Goal: Obtain resource: Download file/media

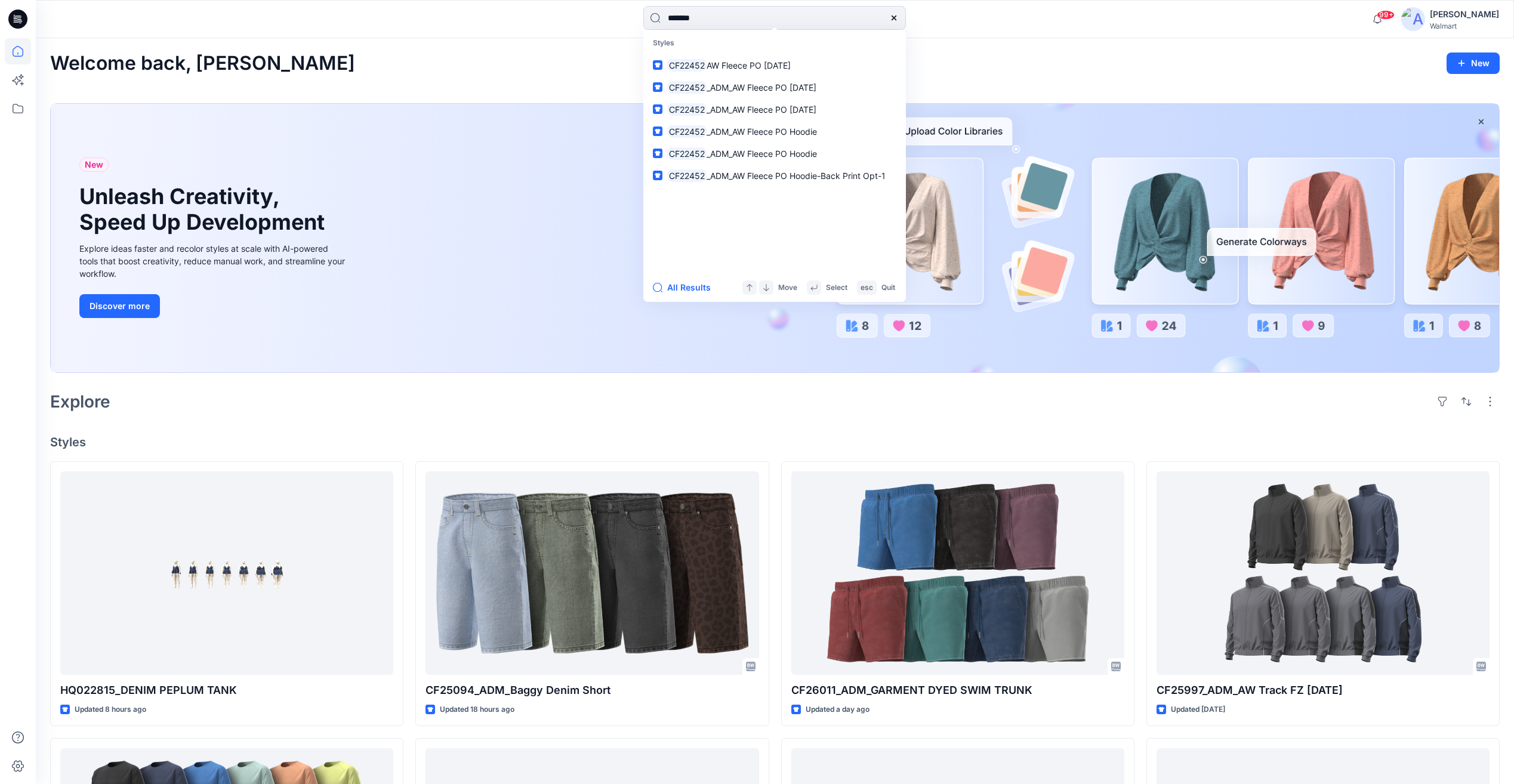
type input "*******"
drag, startPoint x: 0, startPoint y: 0, endPoint x: 735, endPoint y: 62, distance: 737.6
click at [735, 62] on span "AW Fleece PO [DATE]" at bounding box center [749, 65] width 84 height 10
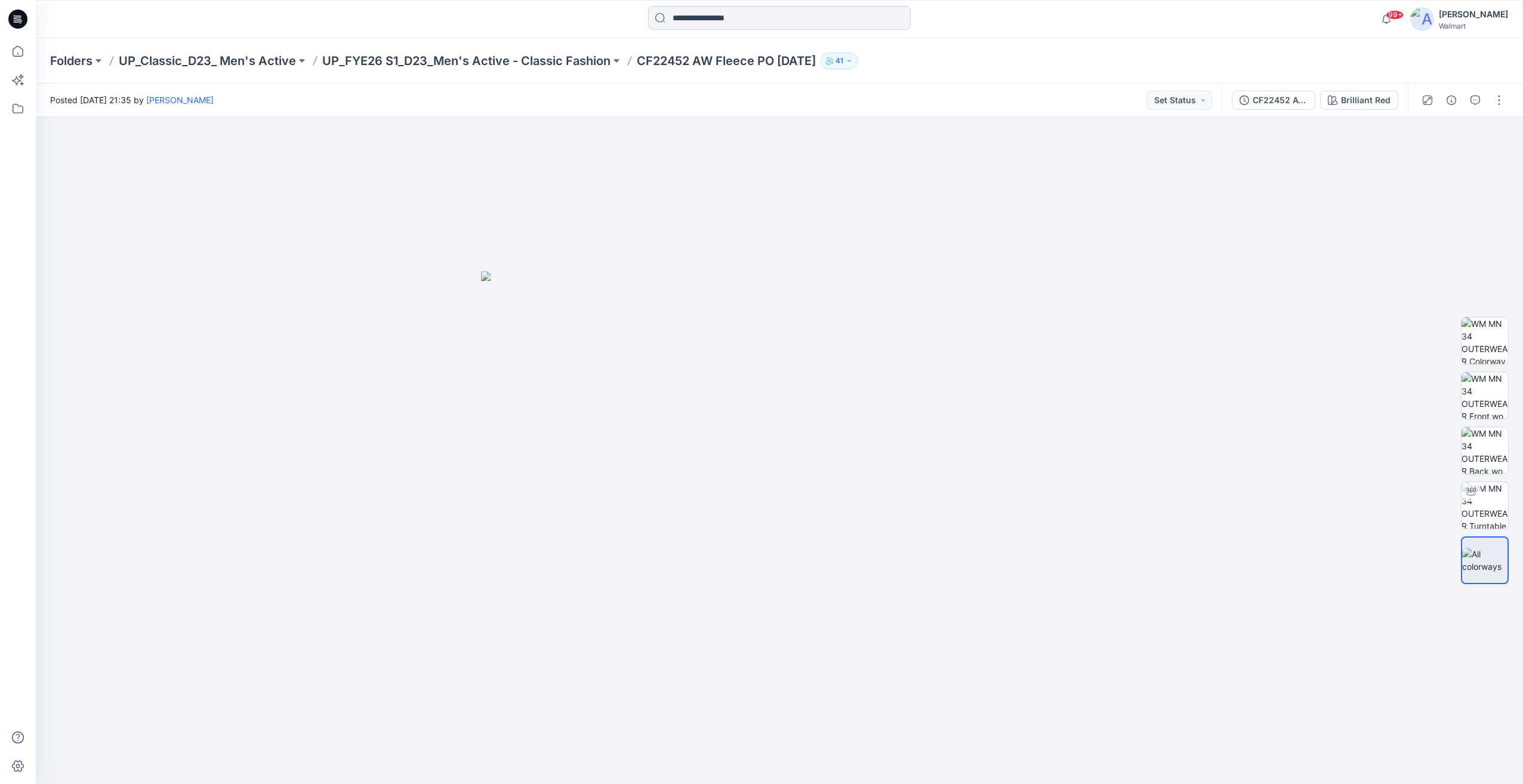
click at [737, 21] on input at bounding box center [780, 18] width 263 height 24
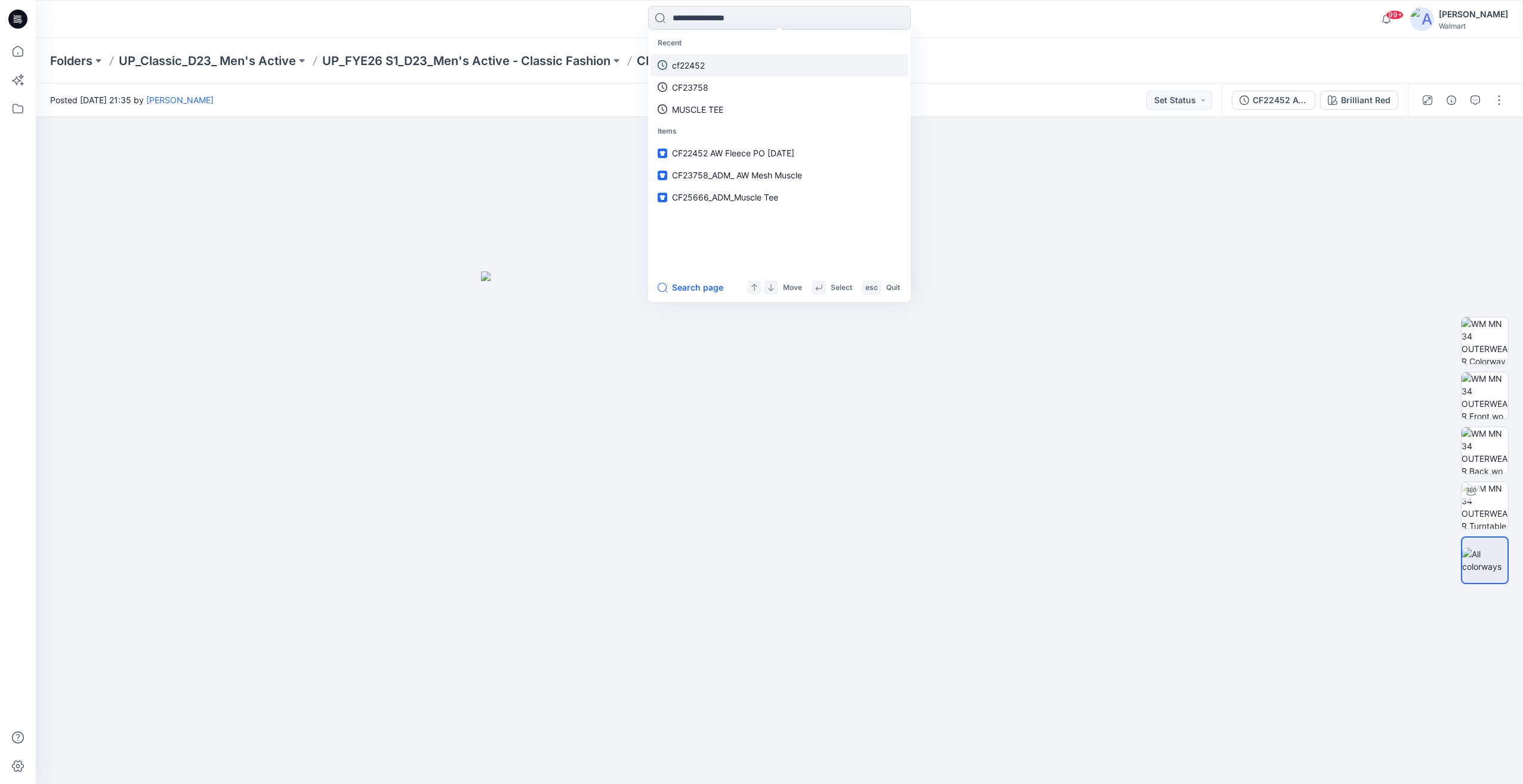
click at [720, 68] on link "cf22452" at bounding box center [780, 65] width 258 height 22
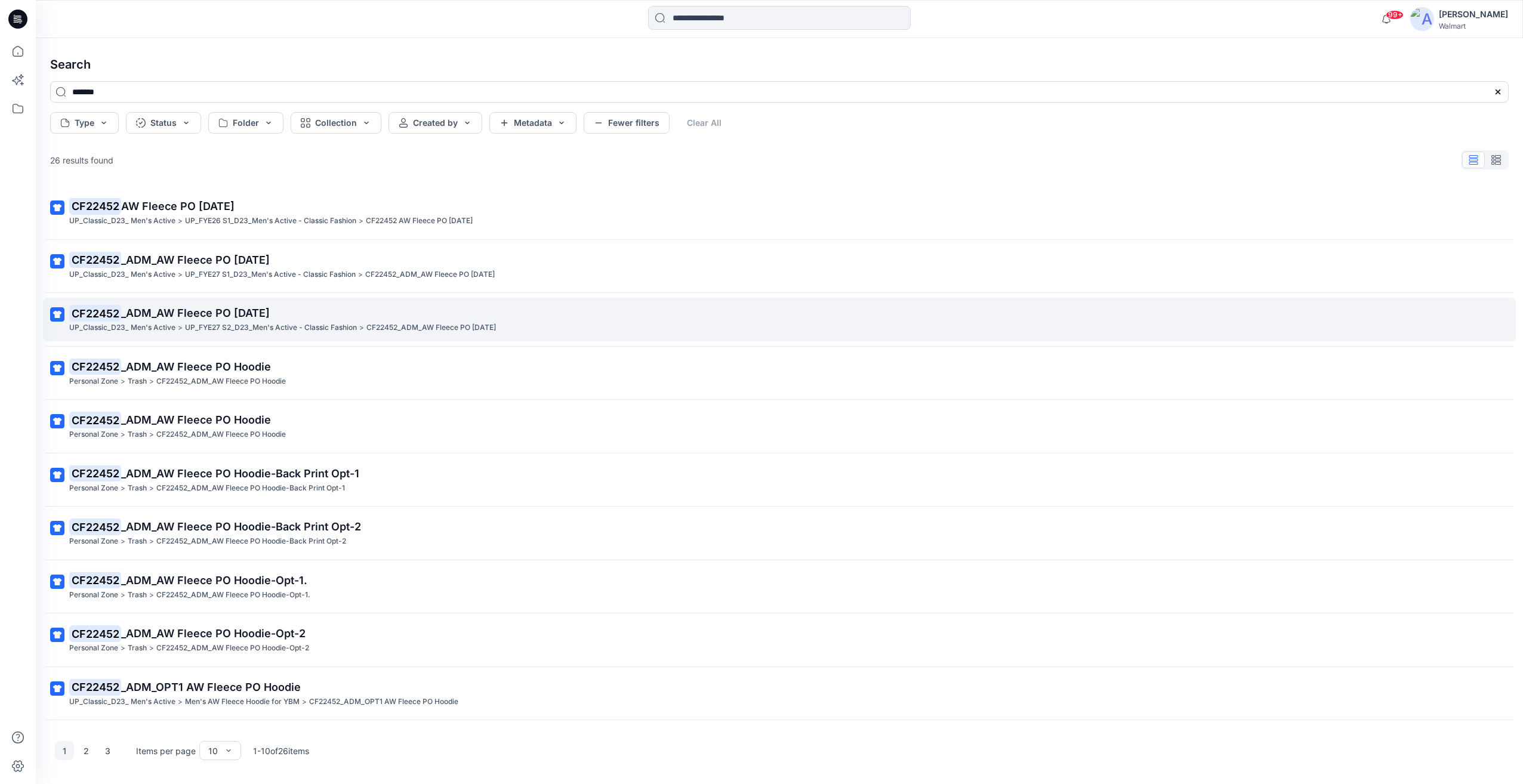
click at [300, 324] on p "UP_FYE27 S2_D23_Men's Active - Classic Fashion" at bounding box center [271, 328] width 172 height 13
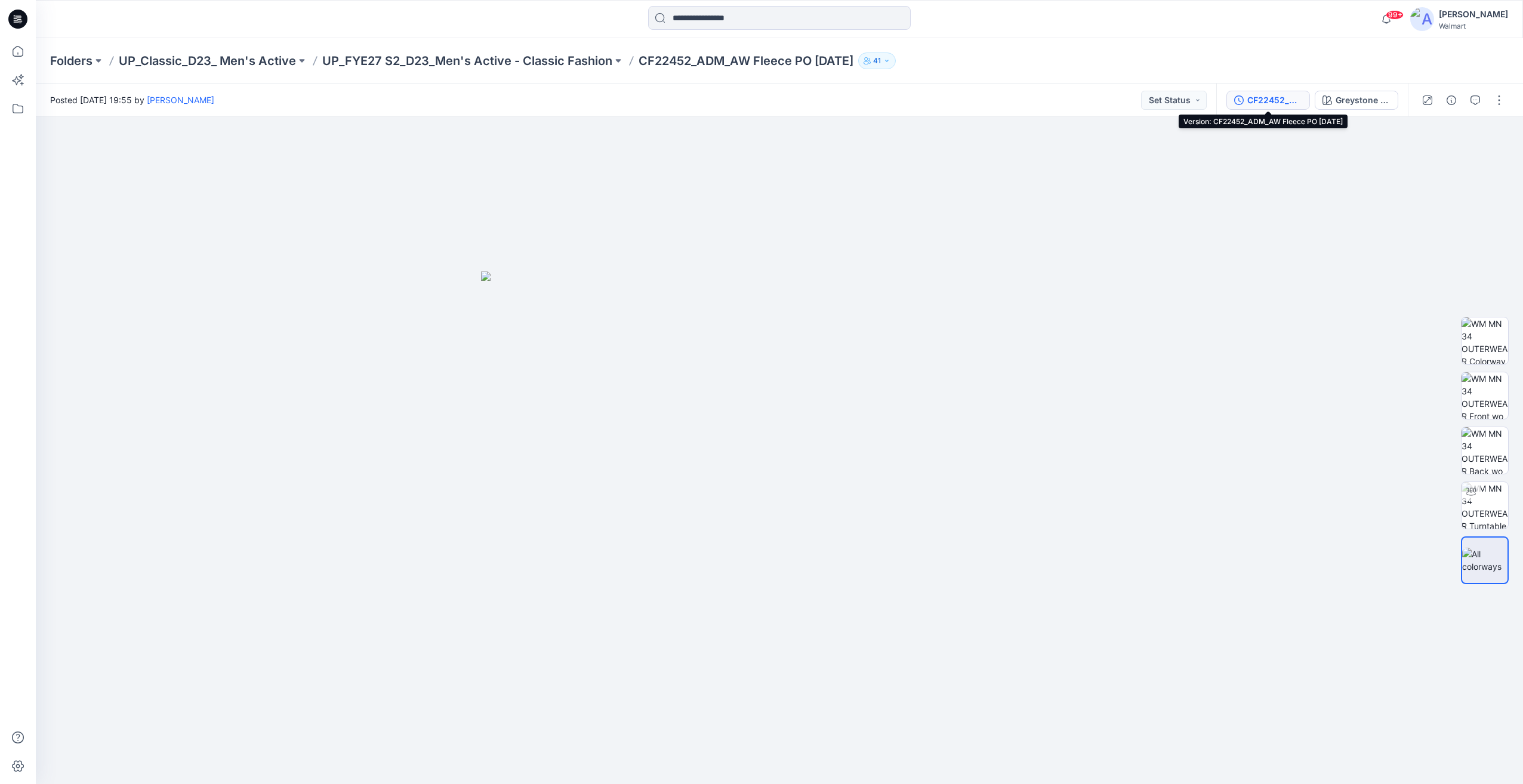
click at [1281, 98] on div "CF22452_ADM_AW Fleece PO [DATE]" at bounding box center [1275, 100] width 55 height 13
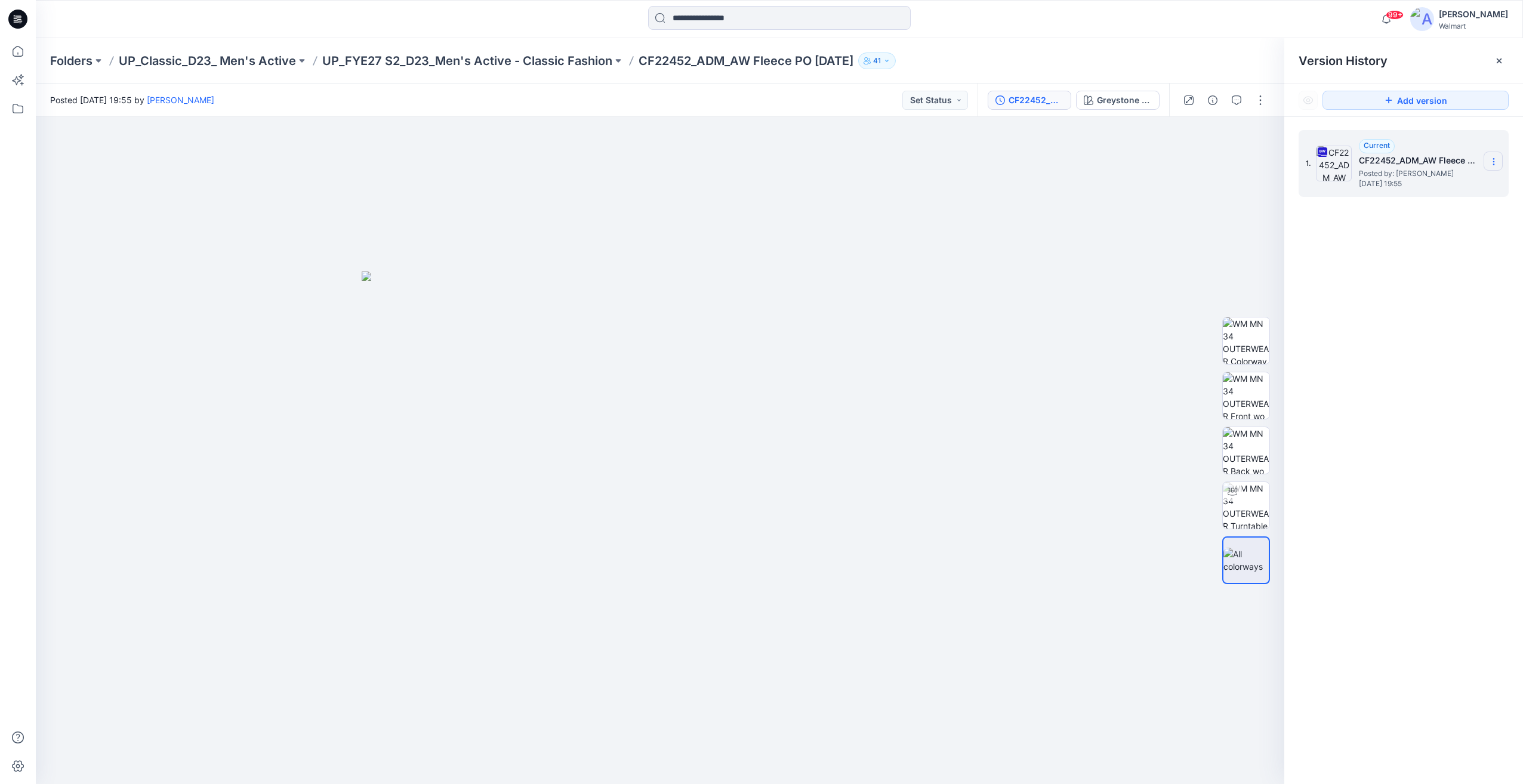
click at [1496, 159] on icon at bounding box center [1494, 161] width 9 height 9
click at [1432, 188] on span "Download Source BW File" at bounding box center [1433, 185] width 99 height 14
